Goal: Find specific page/section: Find specific page/section

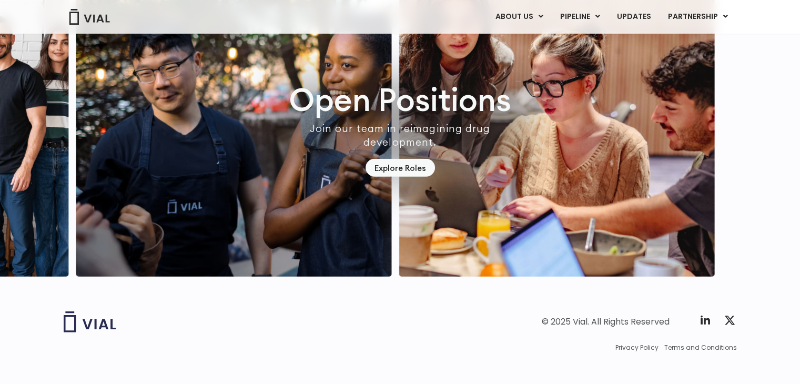
scroll to position [2978, 0]
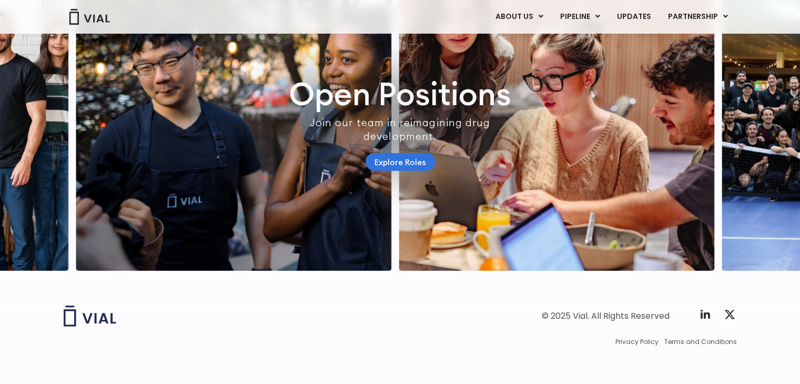
click at [412, 172] on link "Explore Roles" at bounding box center [400, 162] width 69 height 18
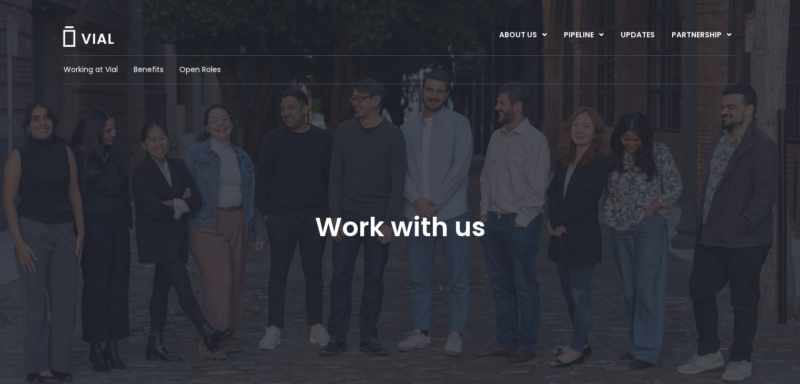
click at [412, 179] on div "Working at Vial Benefits Open Roles Work with us Explore remote-first, flexible…" at bounding box center [401, 190] width 674 height 271
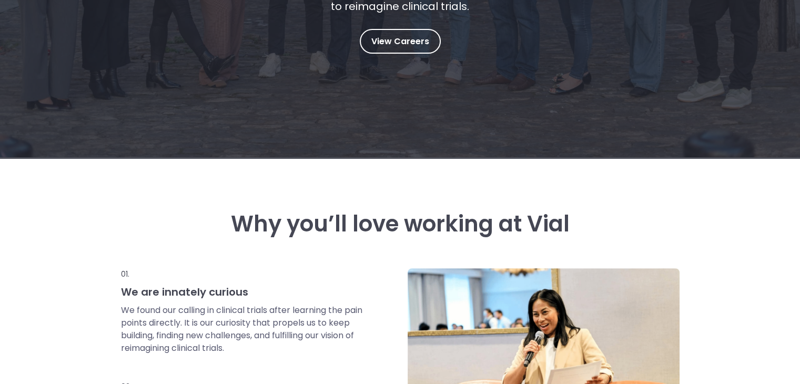
scroll to position [282, 0]
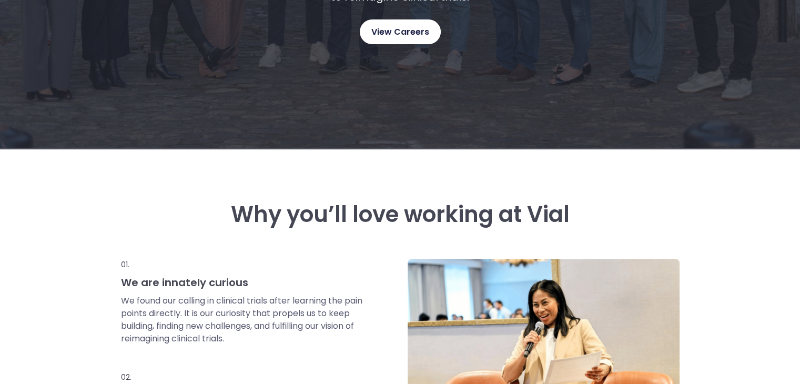
click at [384, 36] on span "View Careers" at bounding box center [401, 32] width 58 height 14
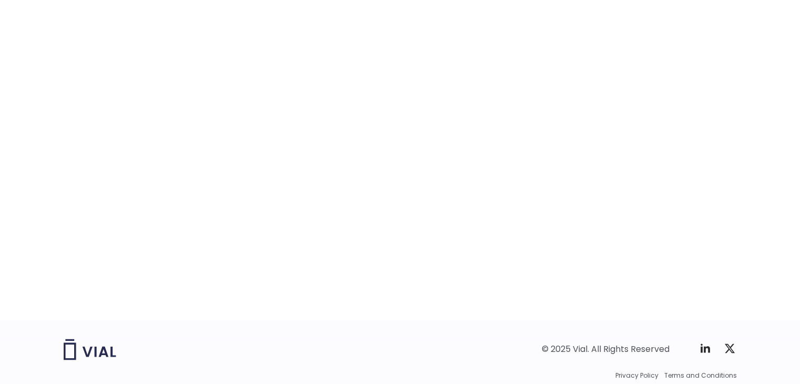
scroll to position [1641, 0]
